Goal: Task Accomplishment & Management: Use online tool/utility

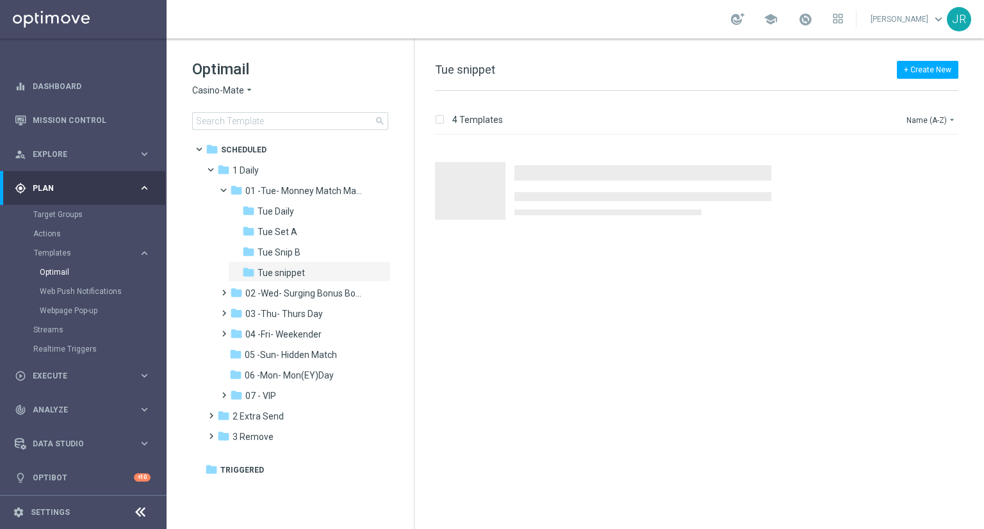
click at [221, 93] on span "Casino-Mate" at bounding box center [218, 91] width 52 height 12
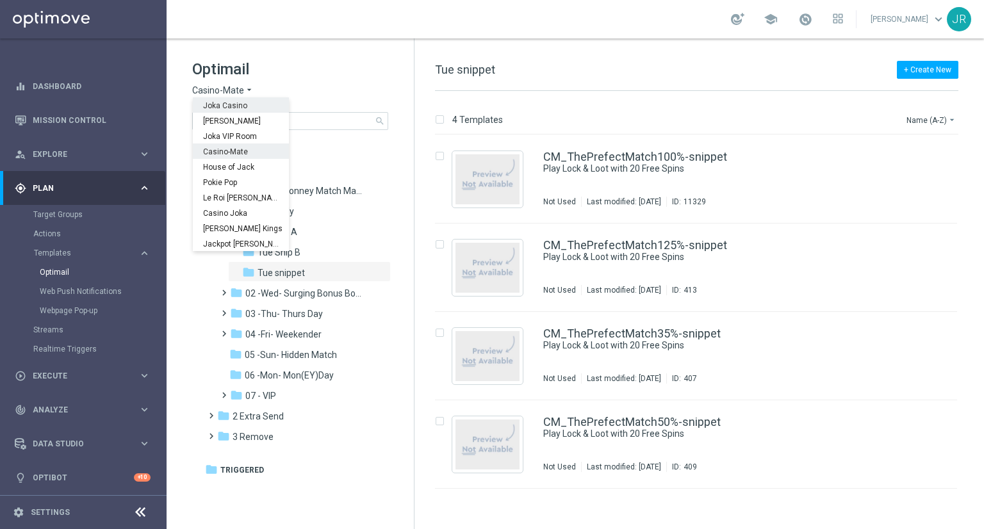
click at [0, 0] on span "Joka Casino" at bounding box center [0, 0] width 0 height 0
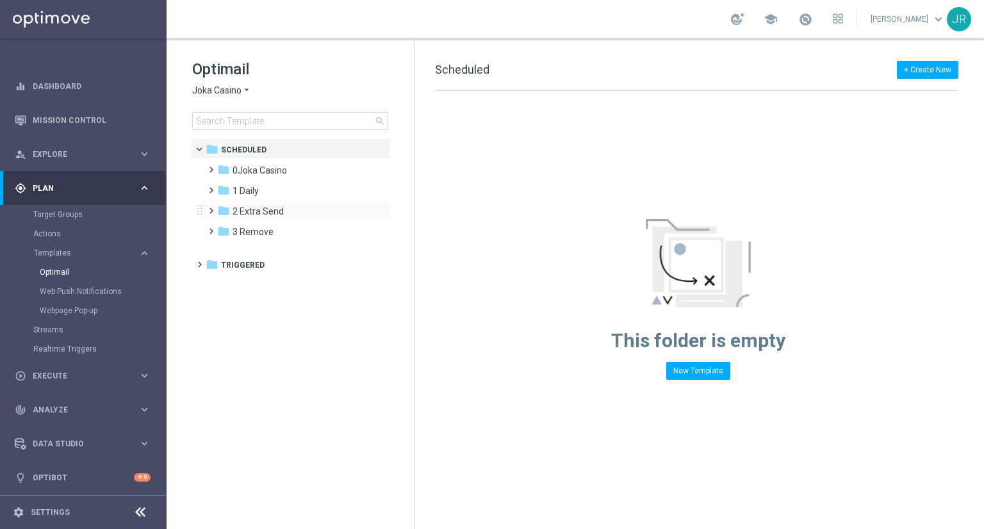
click at [248, 203] on div "folder 2 Extra Send more_vert" at bounding box center [296, 210] width 188 height 20
click at [270, 204] on div "folder 2 Extra Send" at bounding box center [290, 211] width 147 height 15
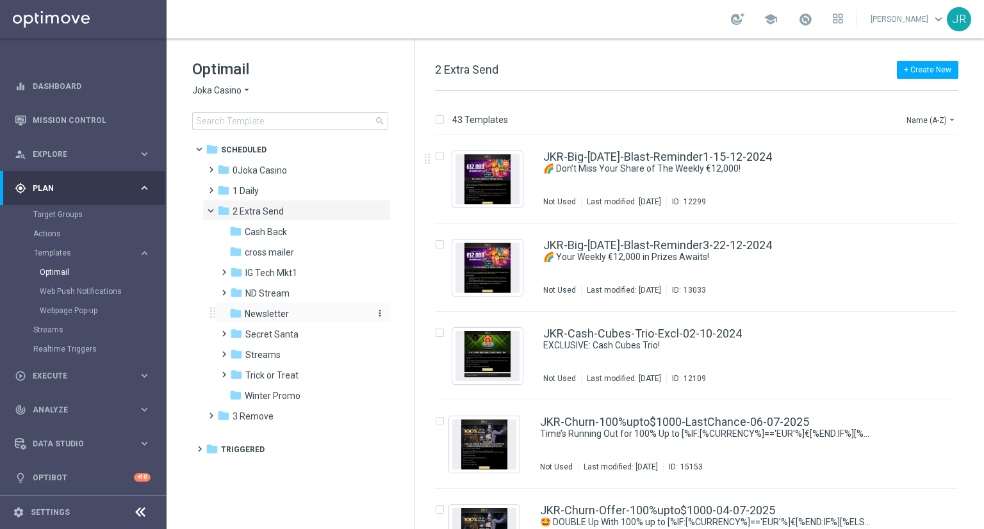
click at [276, 314] on span "Newsletter" at bounding box center [267, 314] width 44 height 12
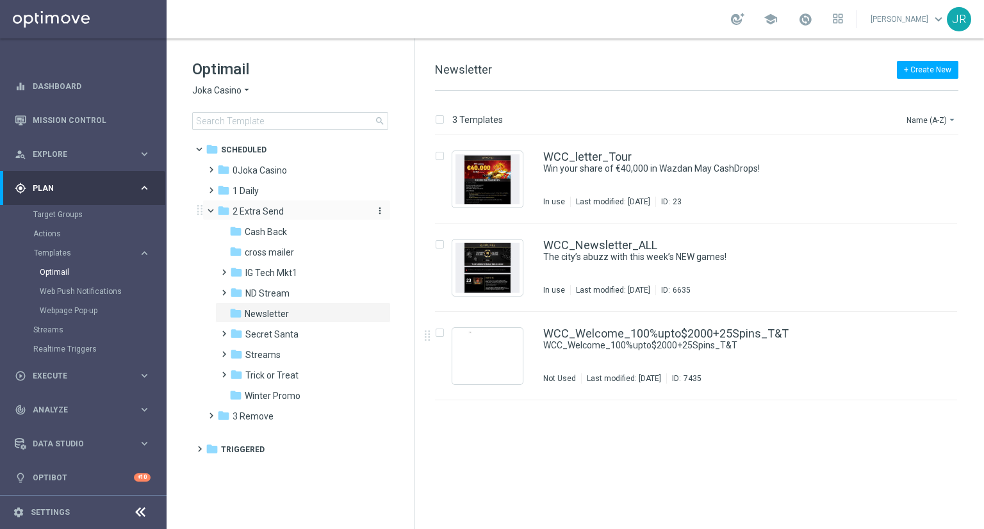
click at [266, 206] on span "2 Extra Send" at bounding box center [257, 212] width 51 height 12
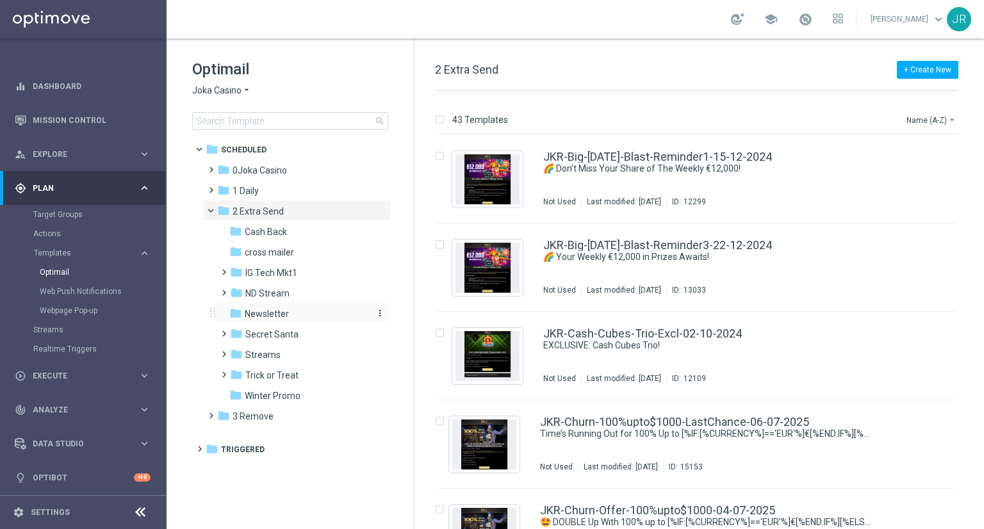
click at [295, 316] on div "folder Newsletter" at bounding box center [297, 314] width 136 height 15
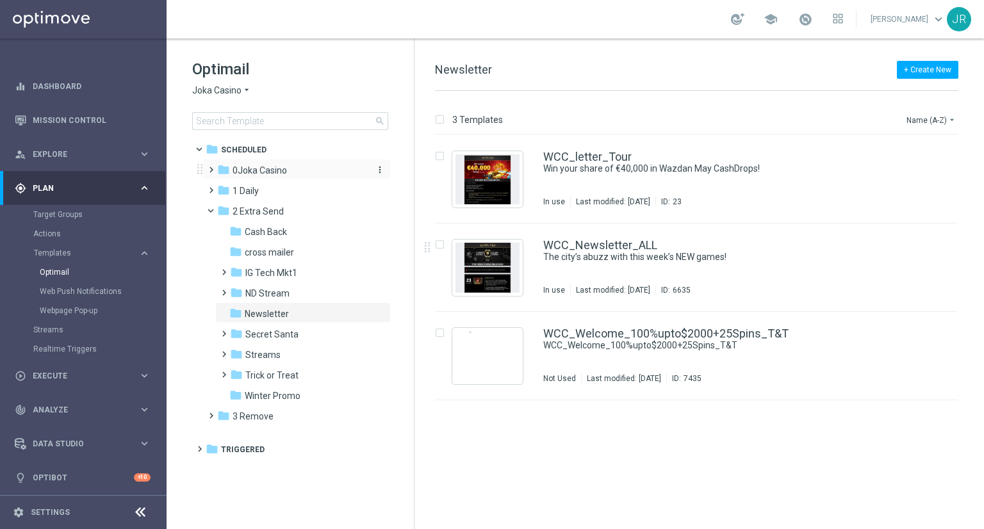
click at [256, 167] on span "0Joka Casino" at bounding box center [259, 171] width 54 height 12
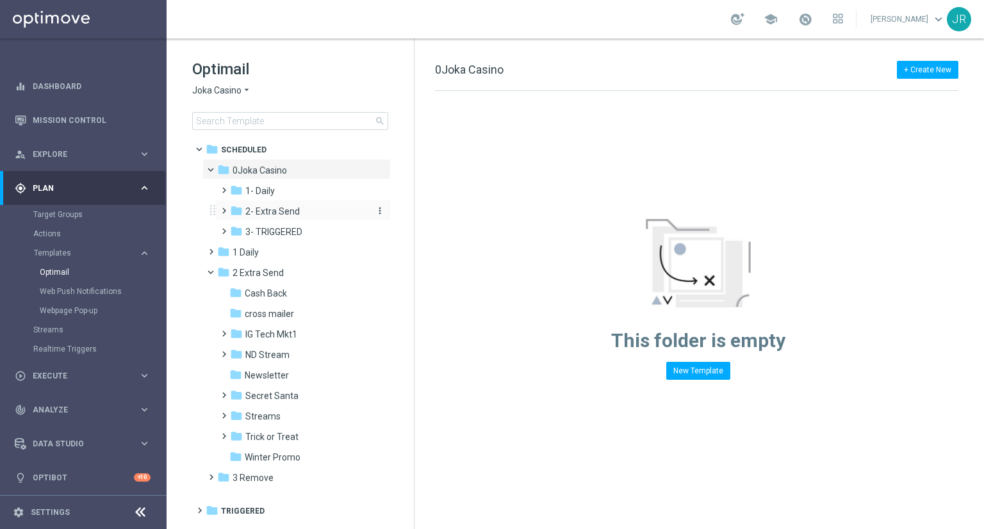
click at [269, 207] on span "2- Extra Send" at bounding box center [272, 212] width 54 height 12
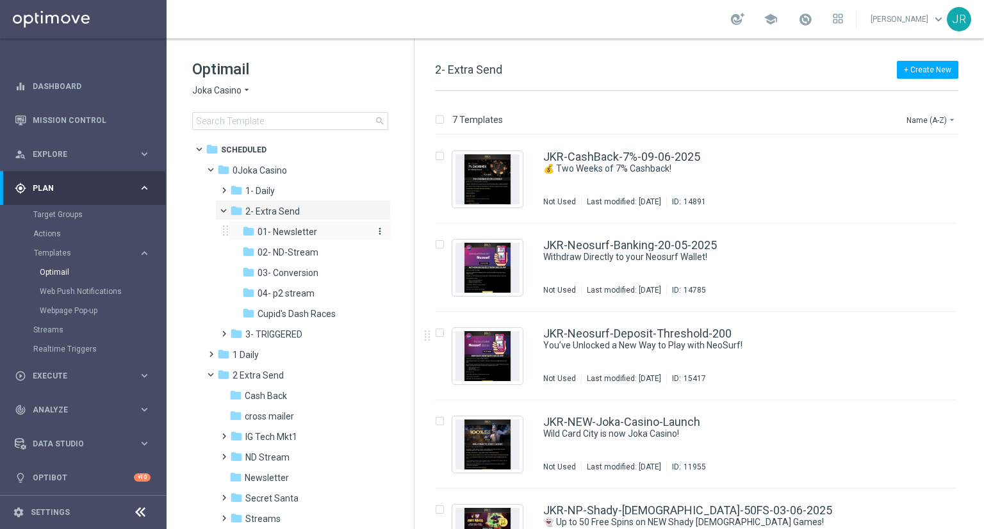
click at [321, 234] on div "folder 01- Newsletter" at bounding box center [305, 232] width 126 height 15
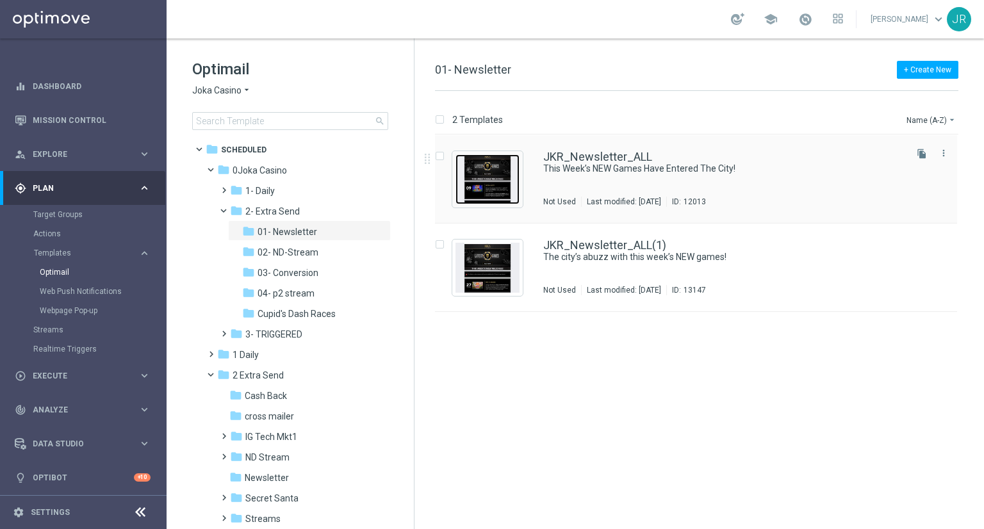
click at [487, 177] on img "Press SPACE to select this row." at bounding box center [487, 179] width 64 height 50
